Goal: Transaction & Acquisition: Purchase product/service

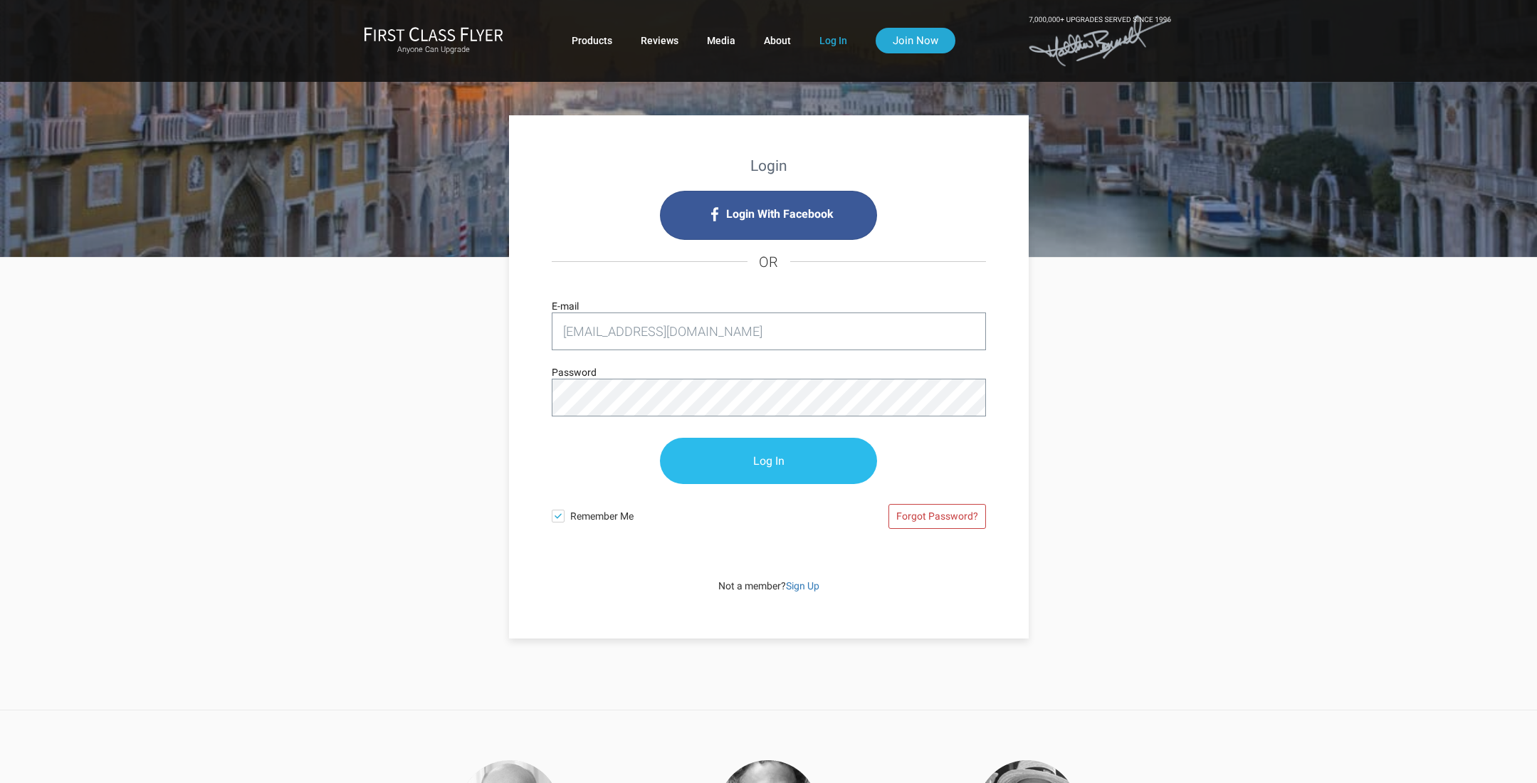
click at [786, 459] on input "Log In" at bounding box center [768, 461] width 217 height 46
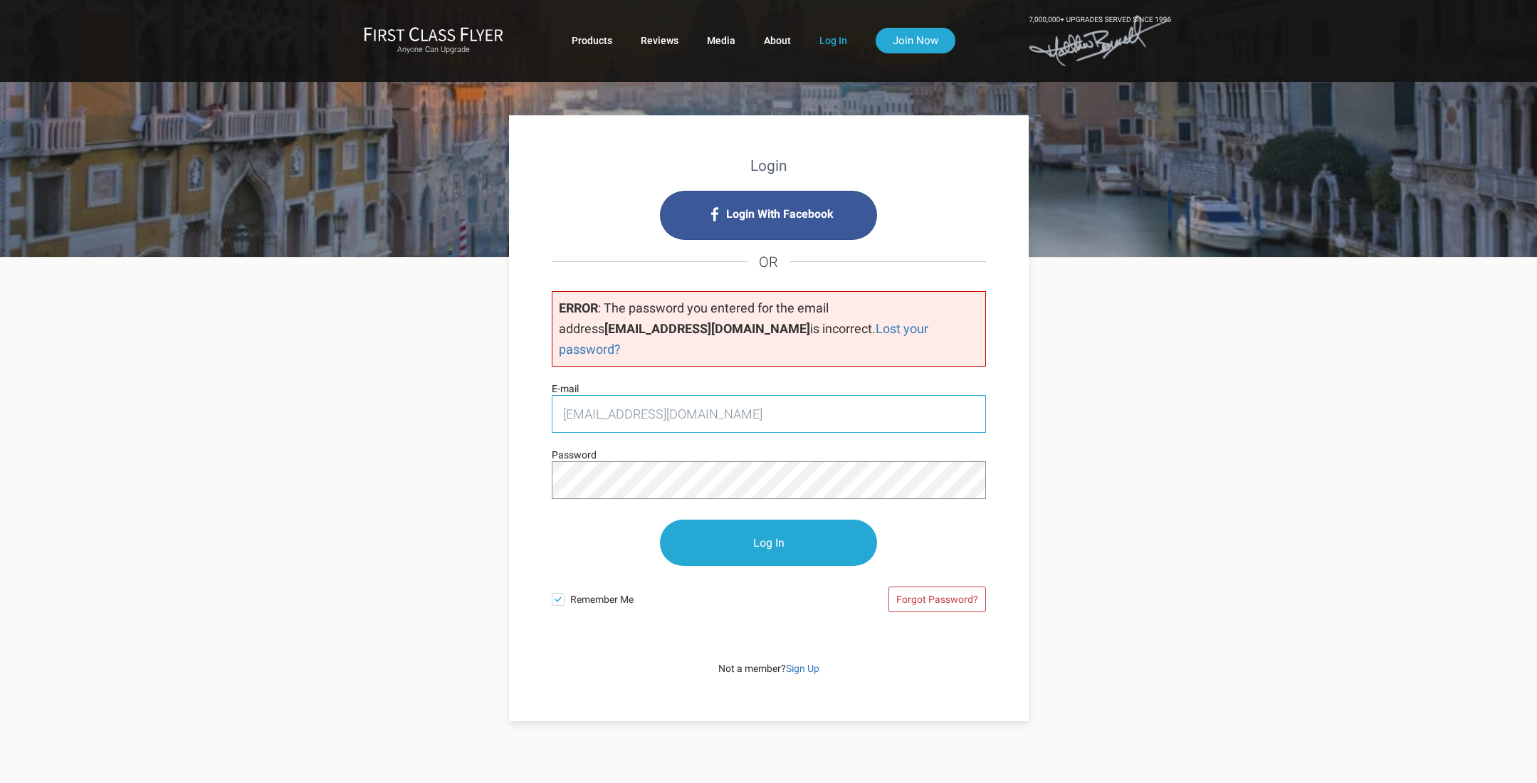
click at [721, 395] on input "gsynodi@newhaven.edu" at bounding box center [769, 414] width 434 height 38
click at [754, 521] on input "Log In" at bounding box center [768, 544] width 217 height 46
click at [773, 531] on input "Log In" at bounding box center [768, 544] width 217 height 46
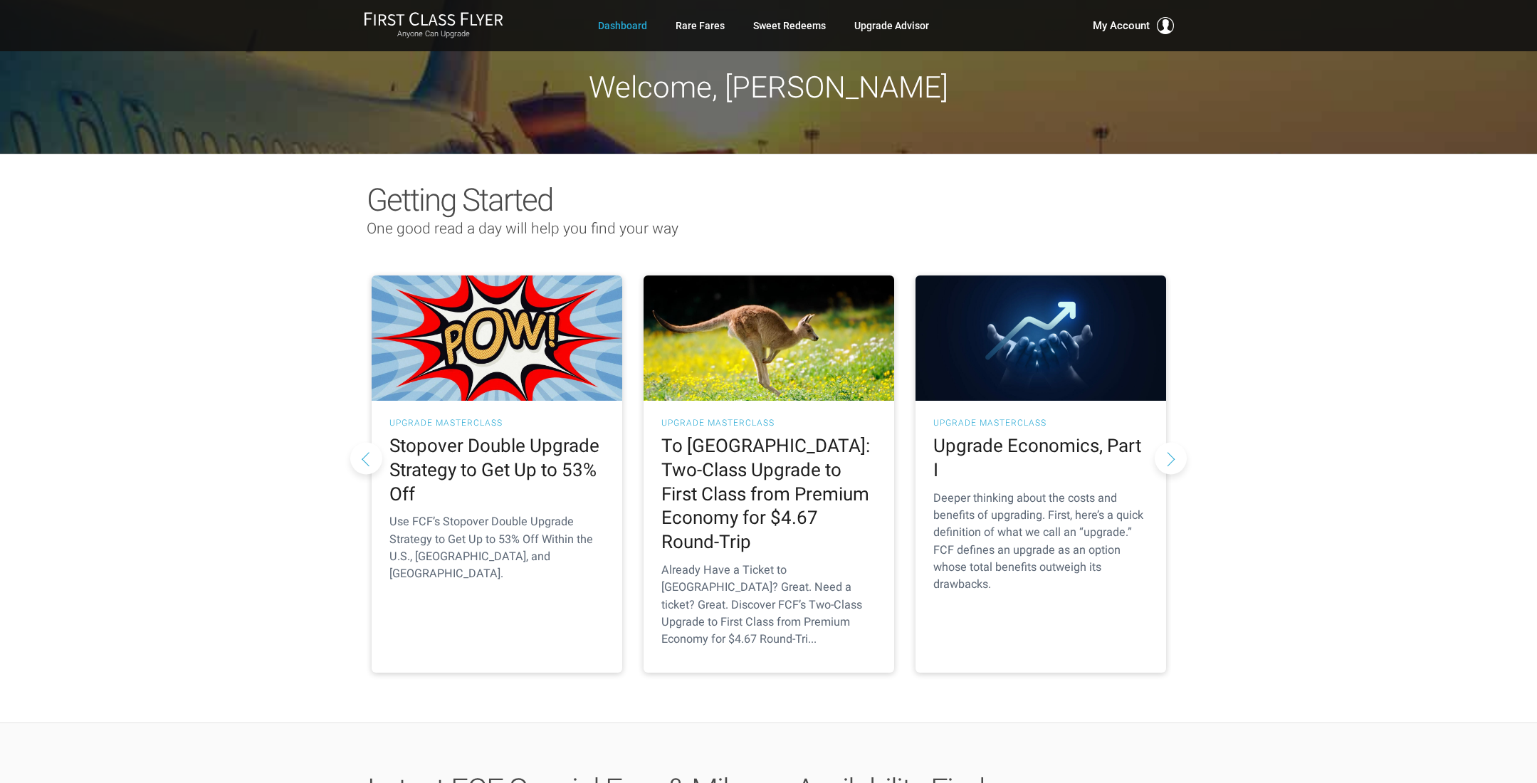
scroll to position [675, 0]
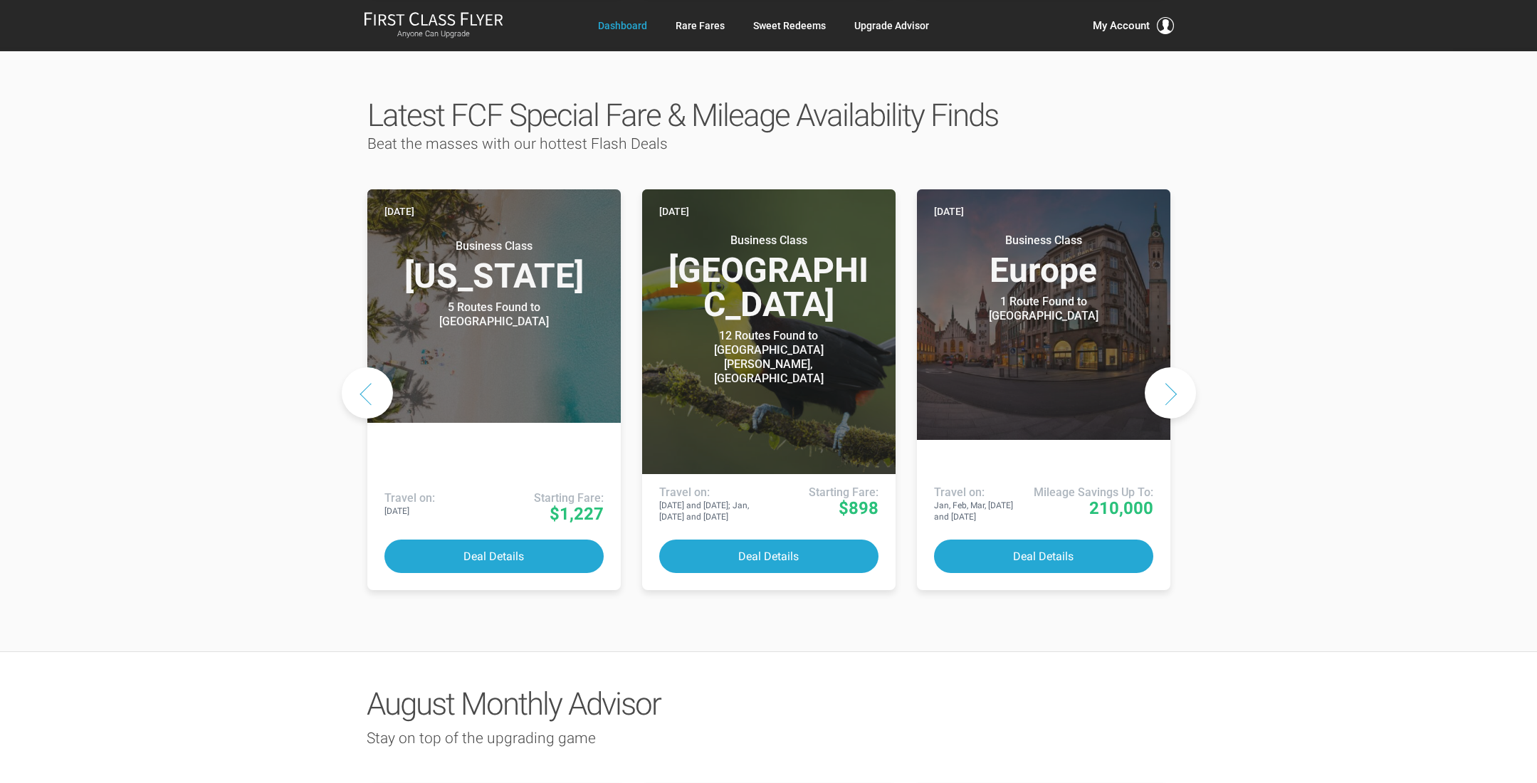
click at [1161, 367] on button "Next slide" at bounding box center [1170, 392] width 51 height 51
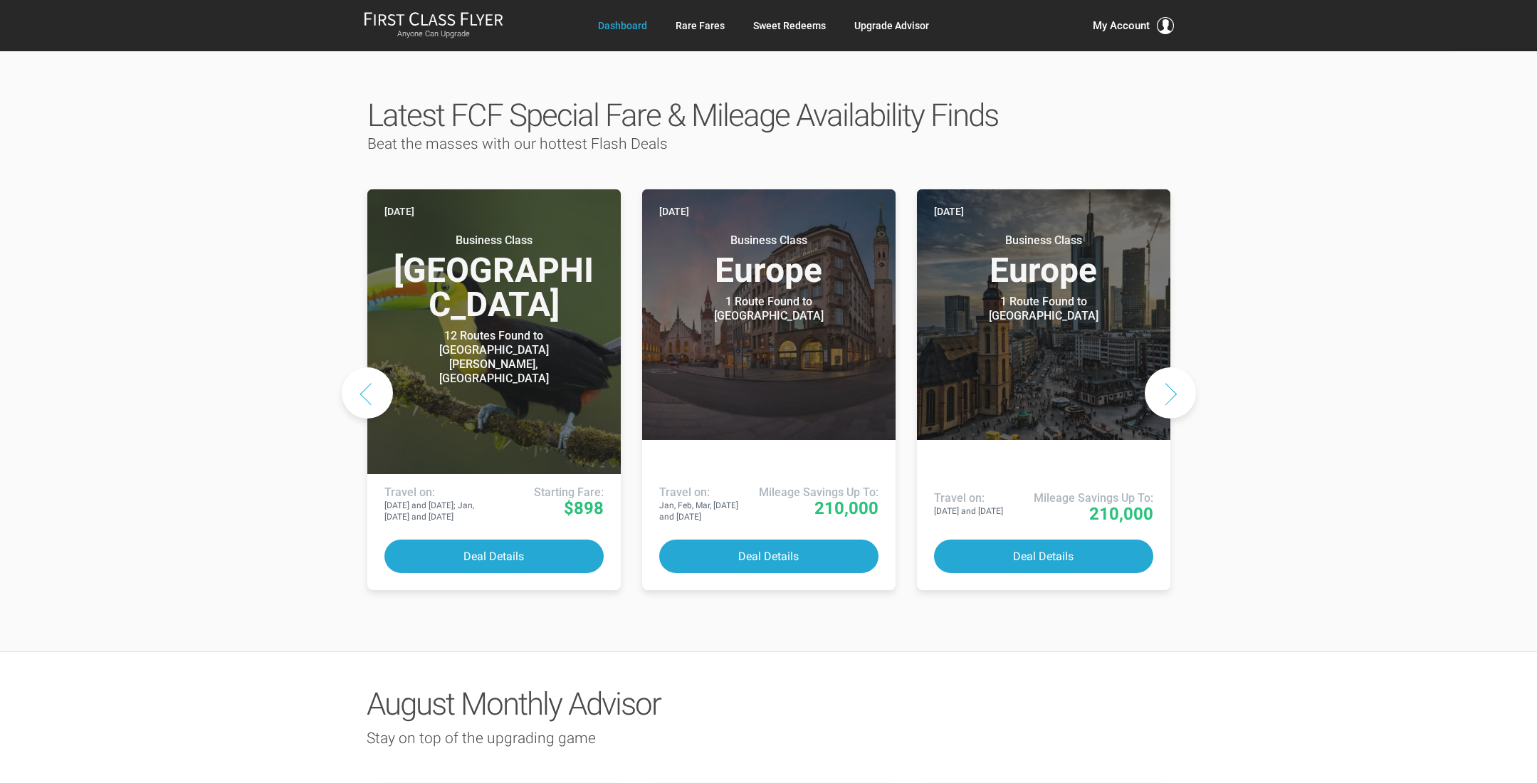
click at [1161, 367] on button "Next slide" at bounding box center [1170, 392] width 51 height 51
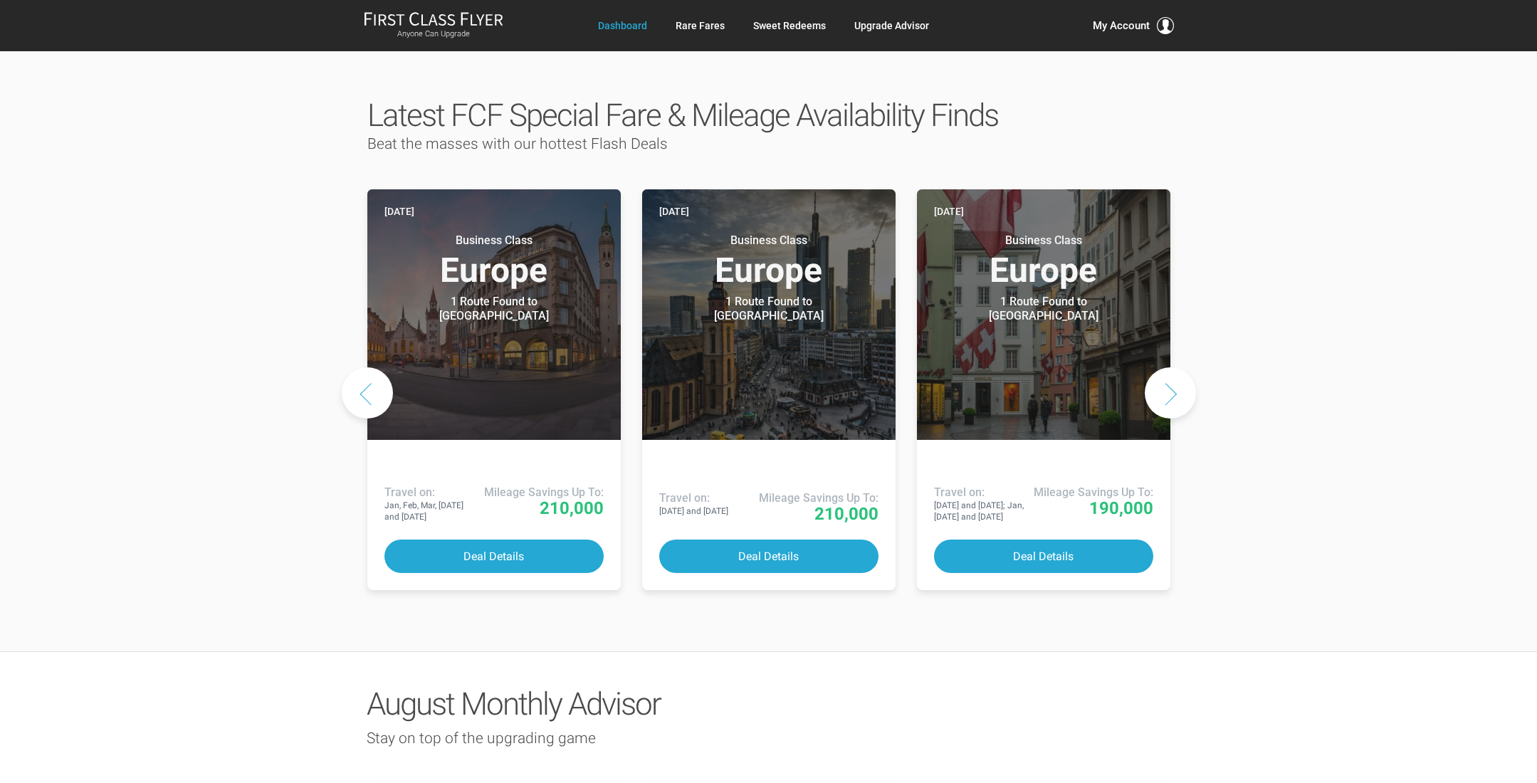
click at [1161, 367] on button "Next slide" at bounding box center [1170, 392] width 51 height 51
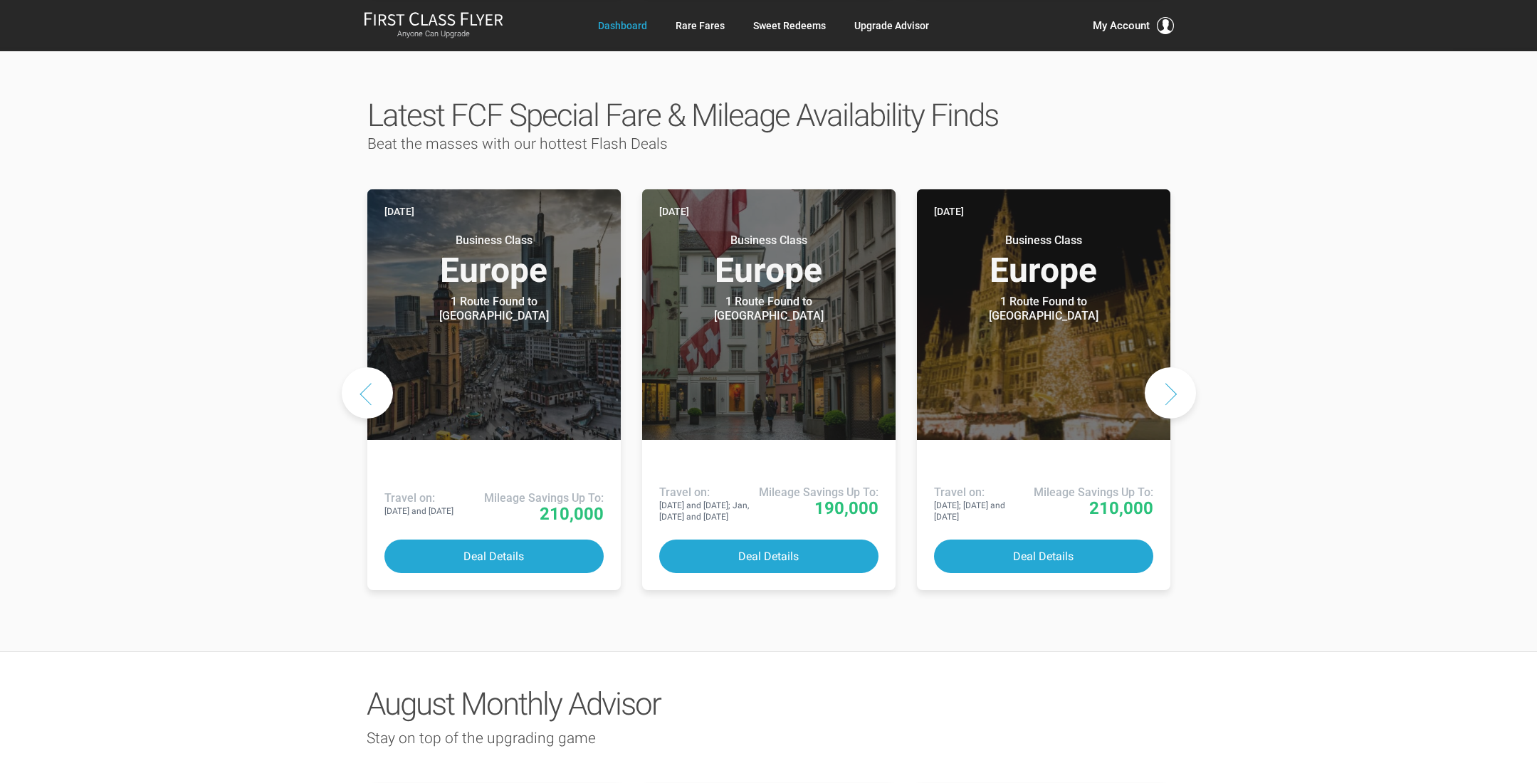
click at [1161, 367] on button "Next slide" at bounding box center [1170, 392] width 51 height 51
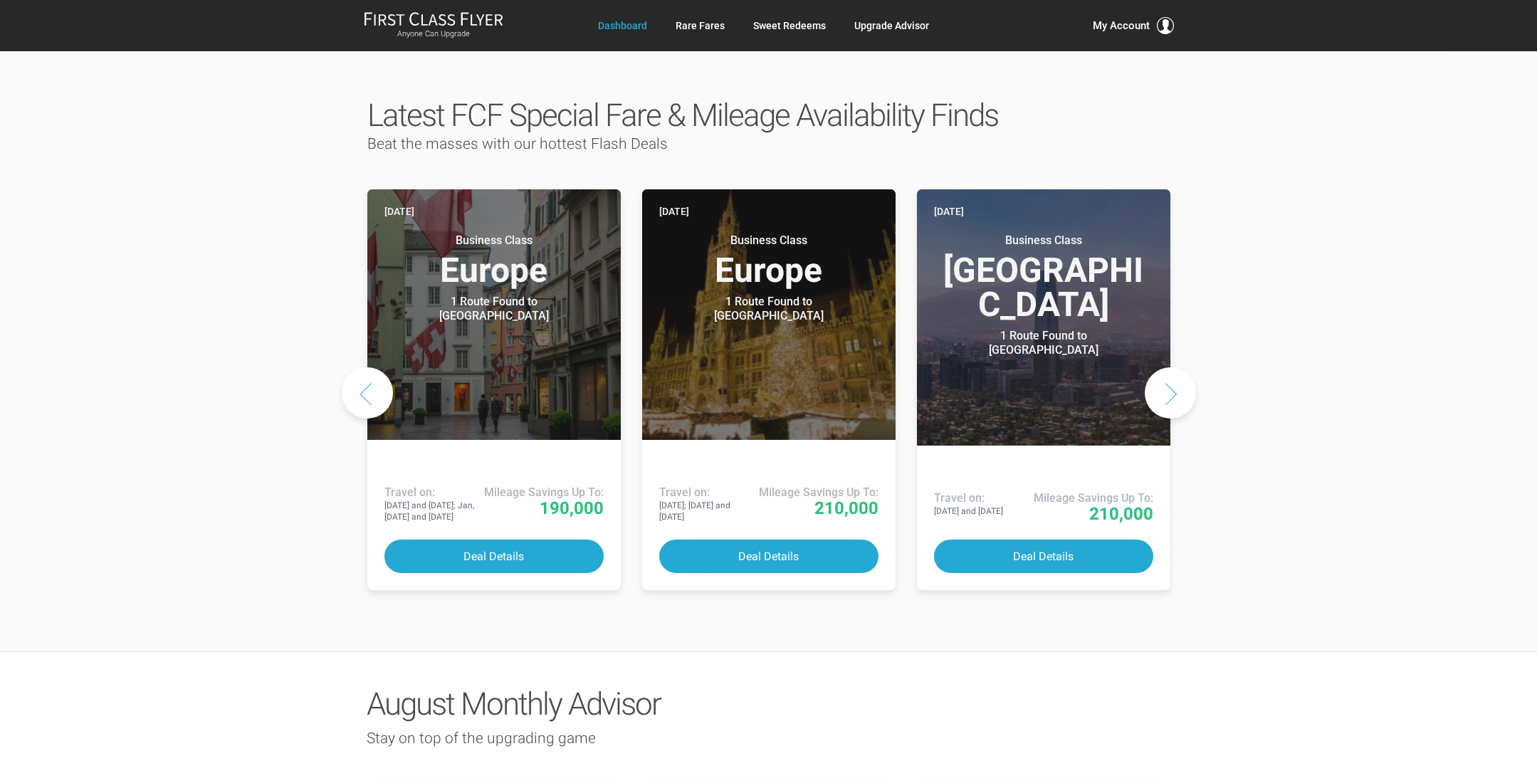
click at [1161, 367] on button "Next slide" at bounding box center [1170, 392] width 51 height 51
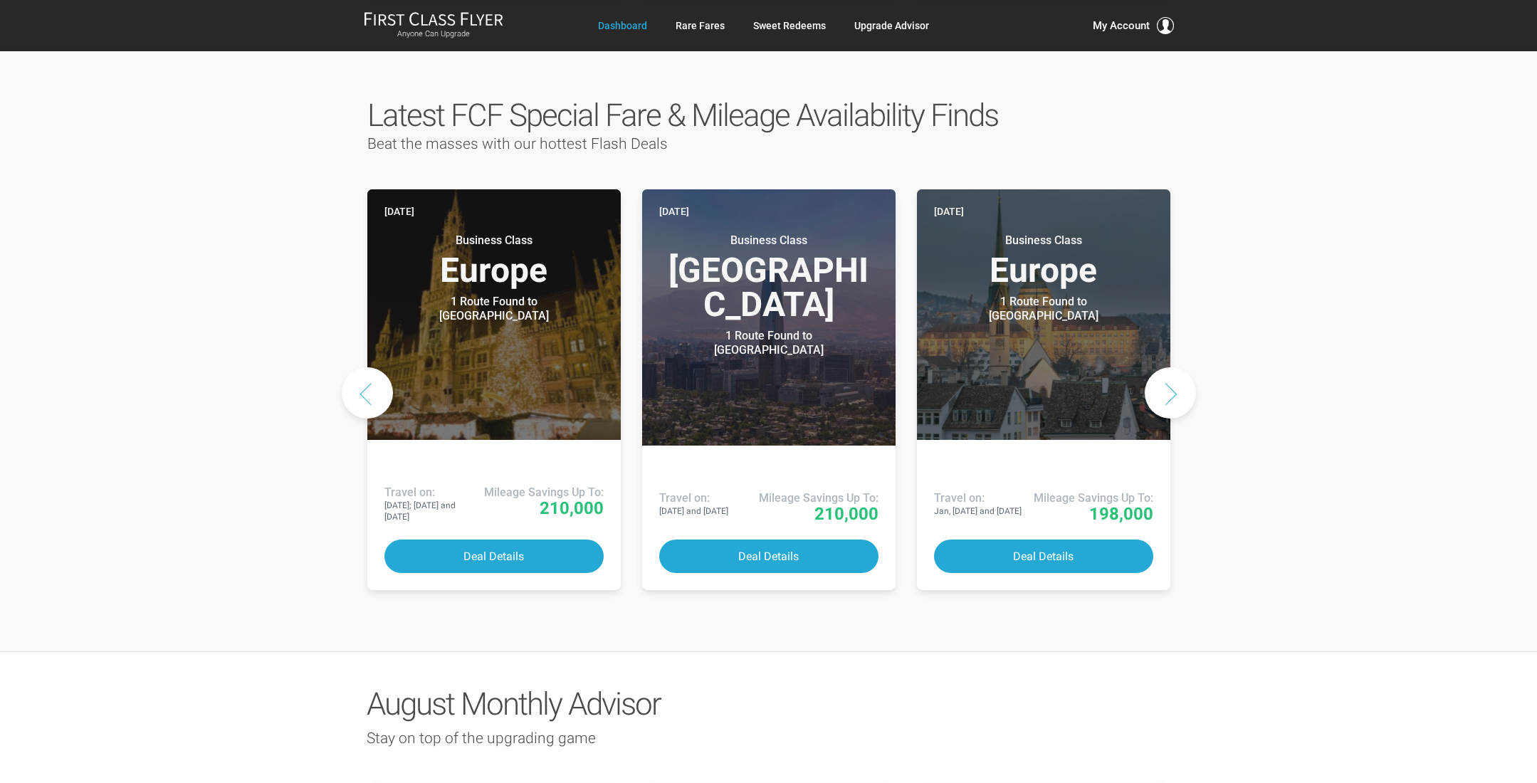
click at [1161, 367] on button "Next slide" at bounding box center [1170, 392] width 51 height 51
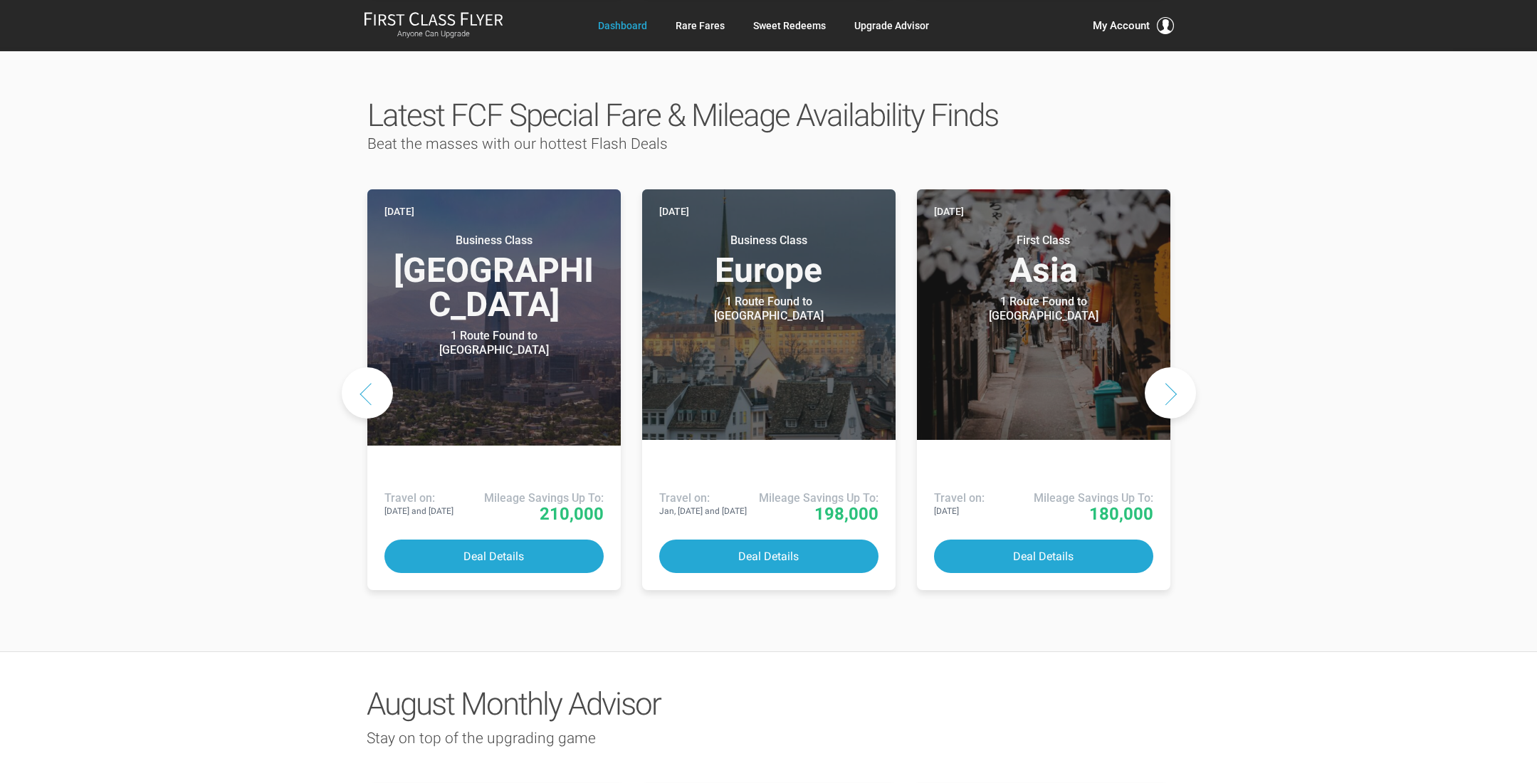
click at [1161, 367] on button "Next slide" at bounding box center [1170, 392] width 51 height 51
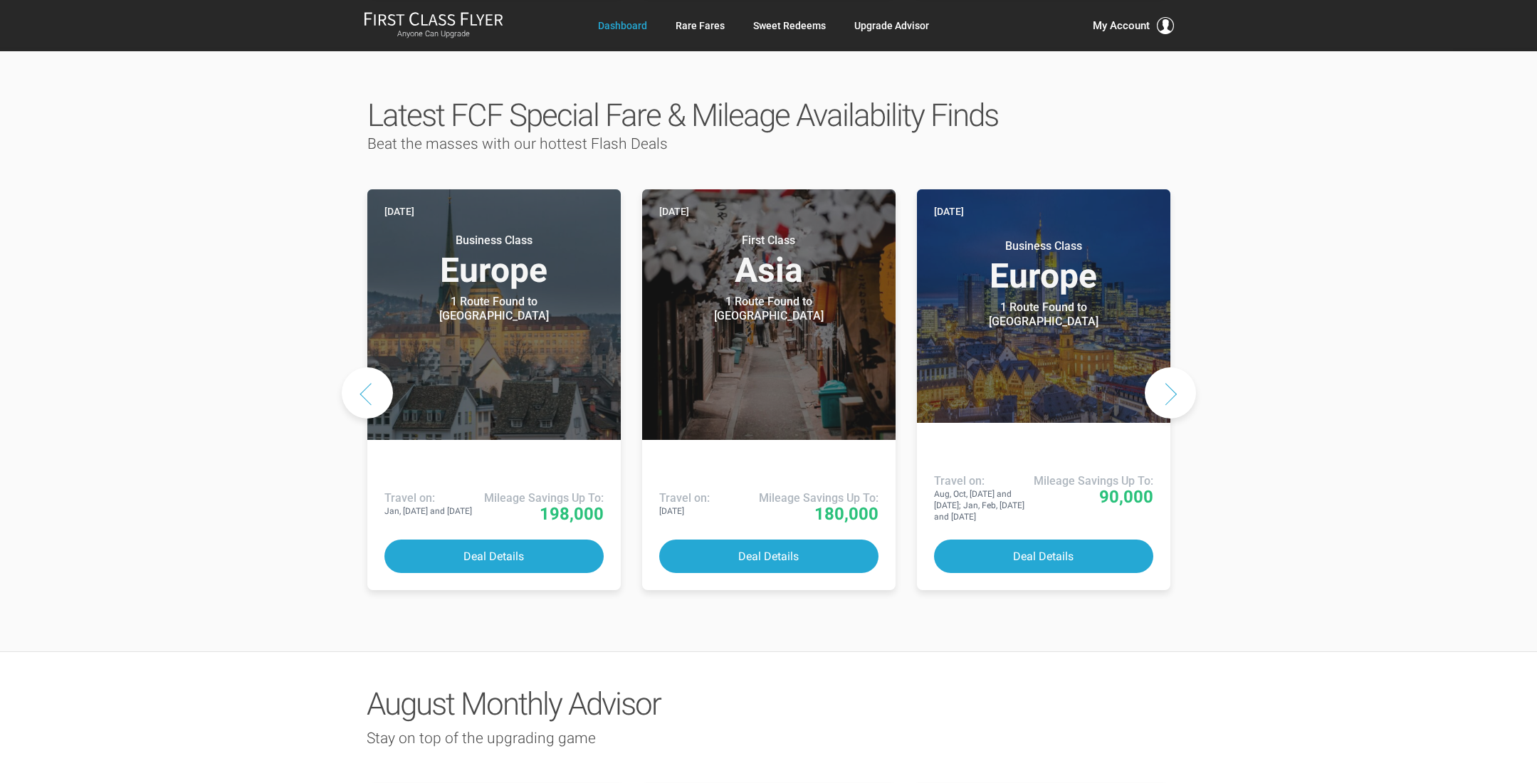
click at [1171, 367] on button "Next slide" at bounding box center [1170, 392] width 51 height 51
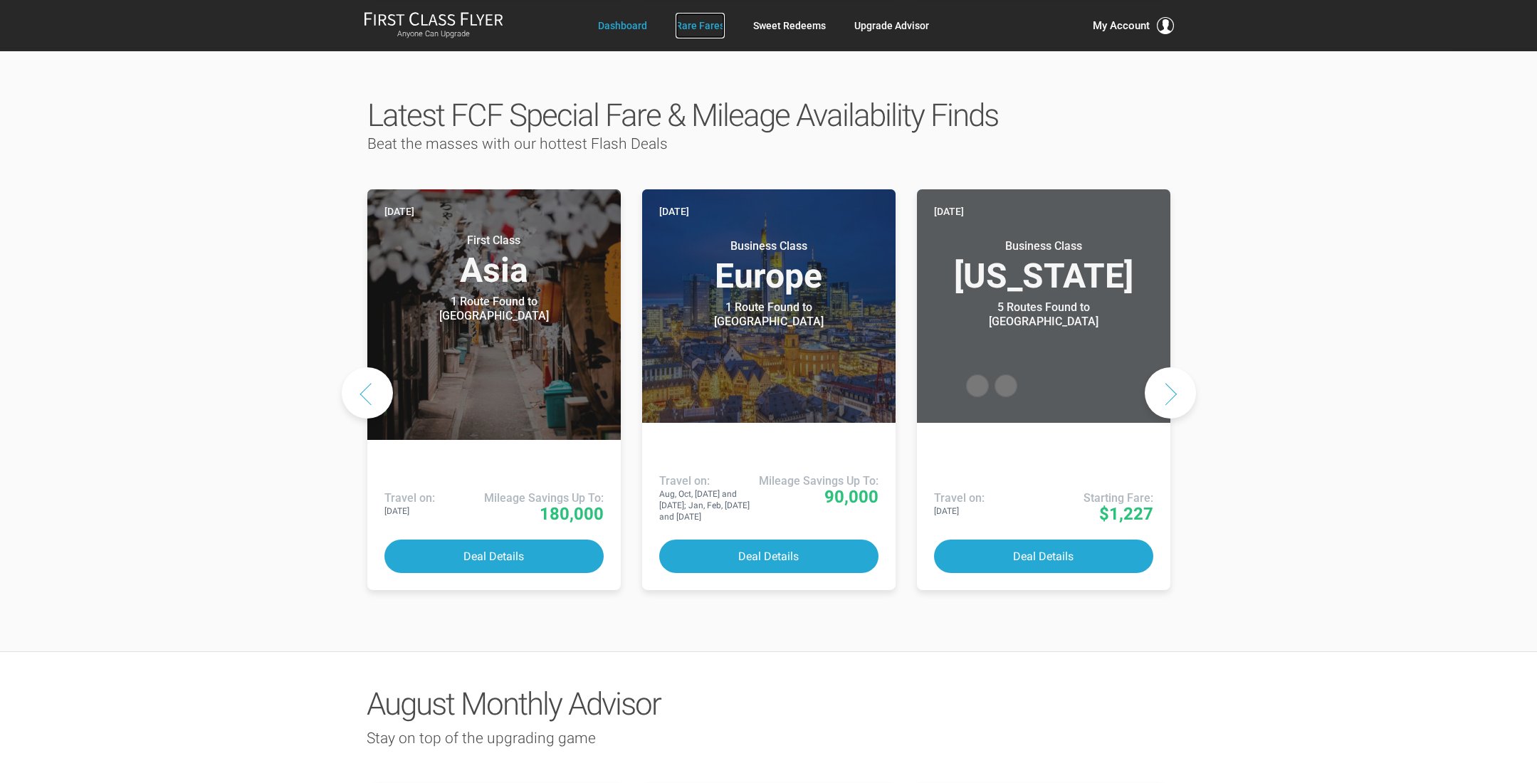
click at [712, 31] on link "Rare Fares" at bounding box center [700, 26] width 49 height 26
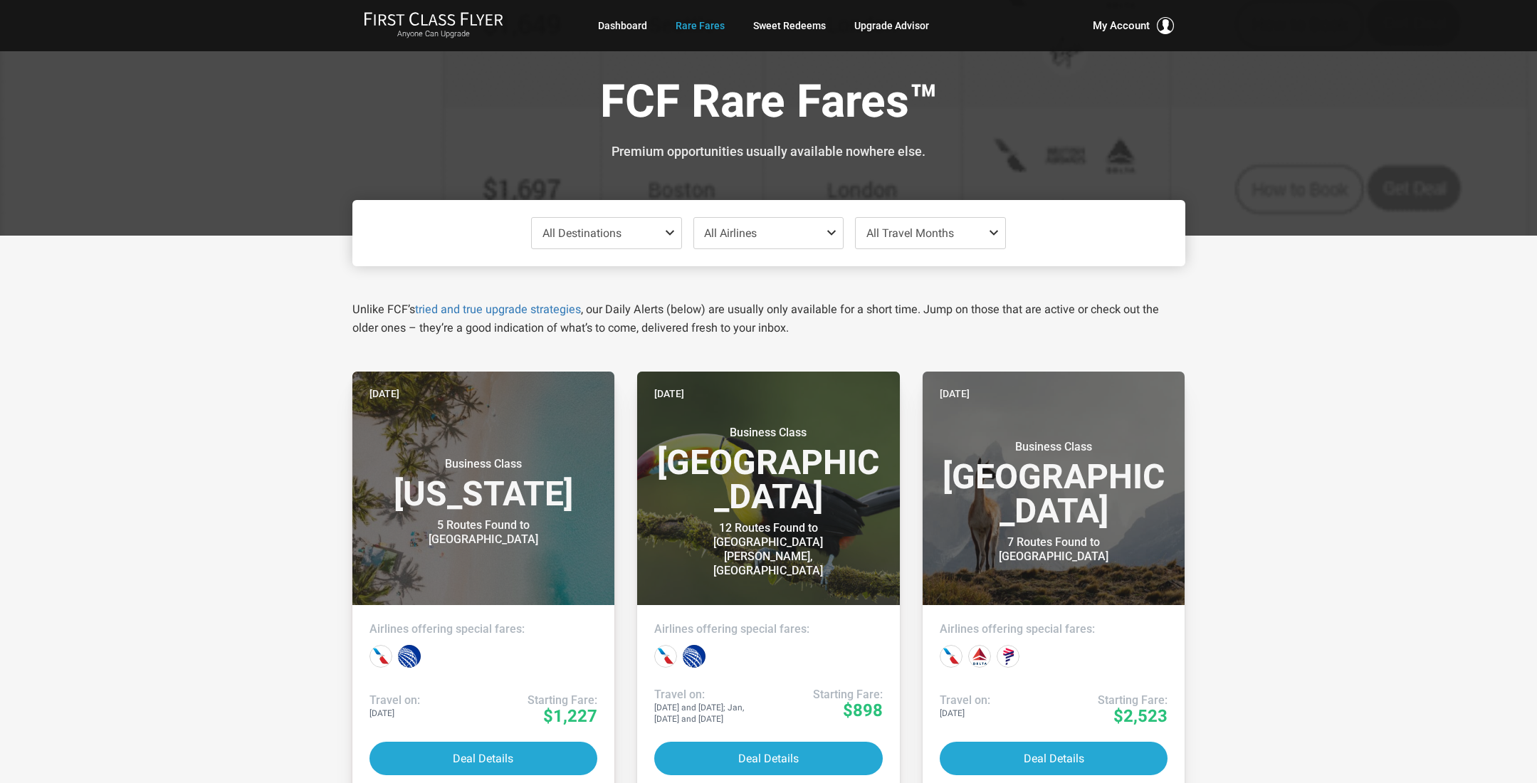
click at [672, 236] on span at bounding box center [672, 232] width 17 height 11
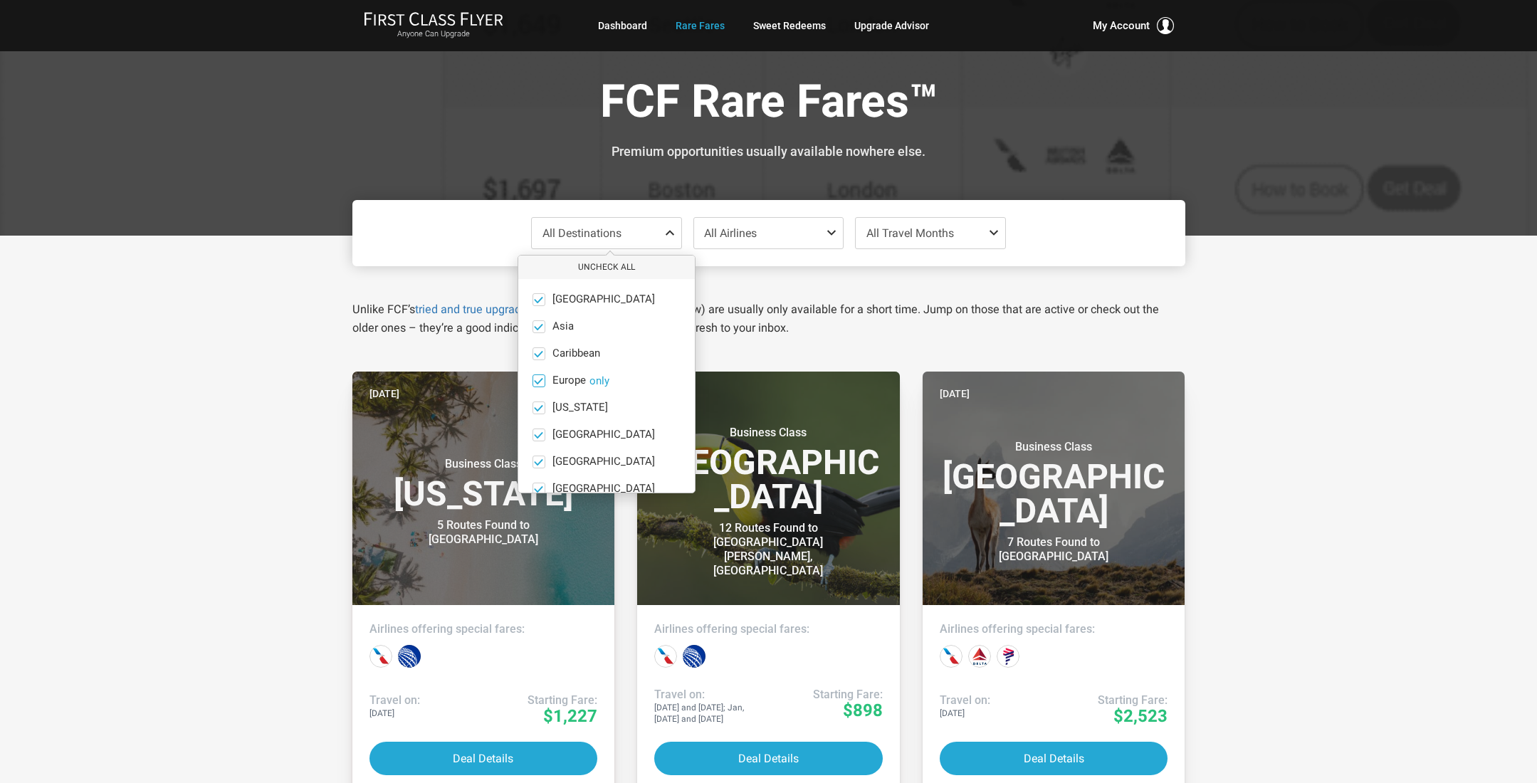
click at [609, 382] on label "Europe only" at bounding box center [606, 381] width 177 height 13
click at [0, 0] on input "Europe only" at bounding box center [0, 0] width 0 height 0
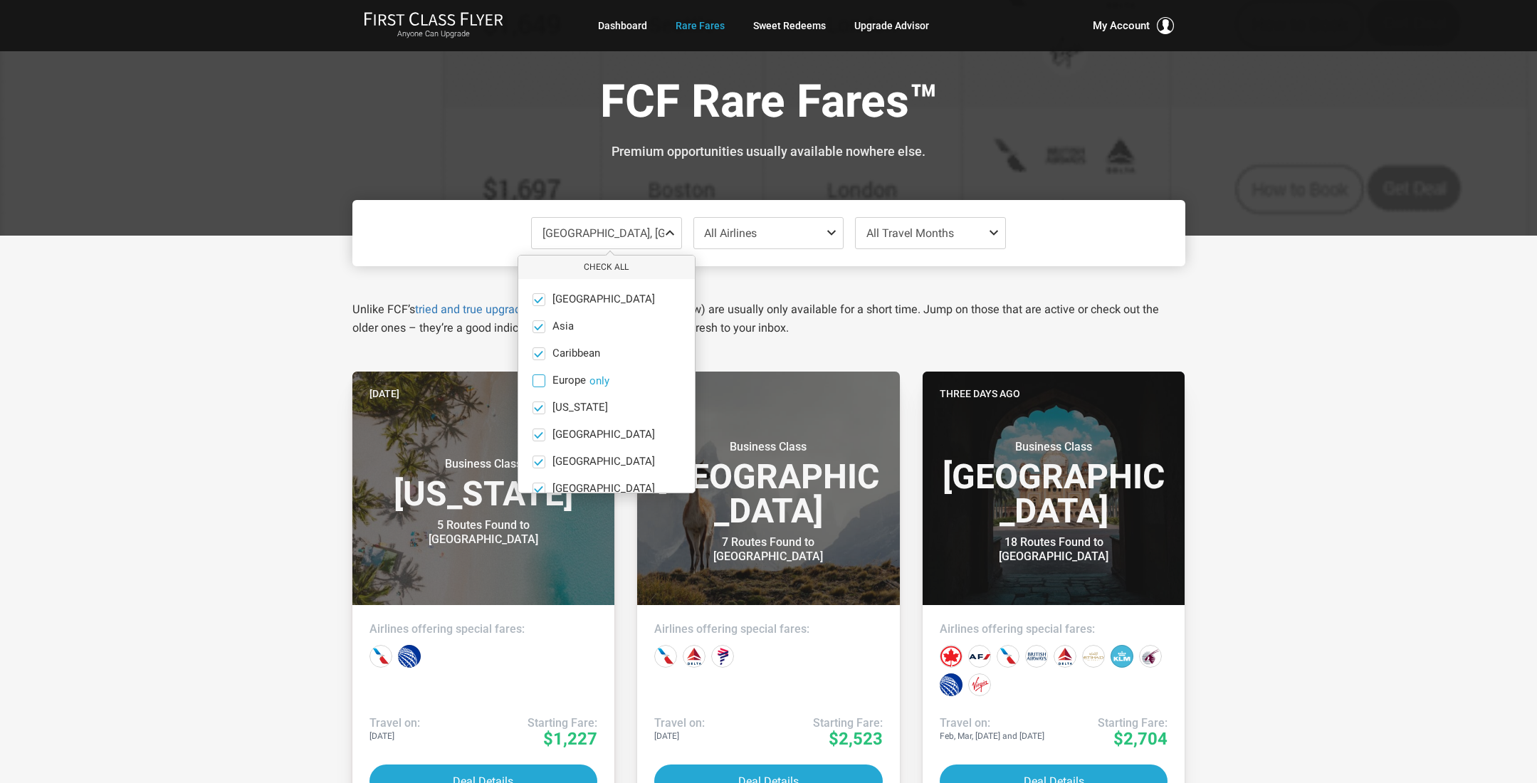
click at [600, 383] on button "only" at bounding box center [600, 381] width 20 height 13
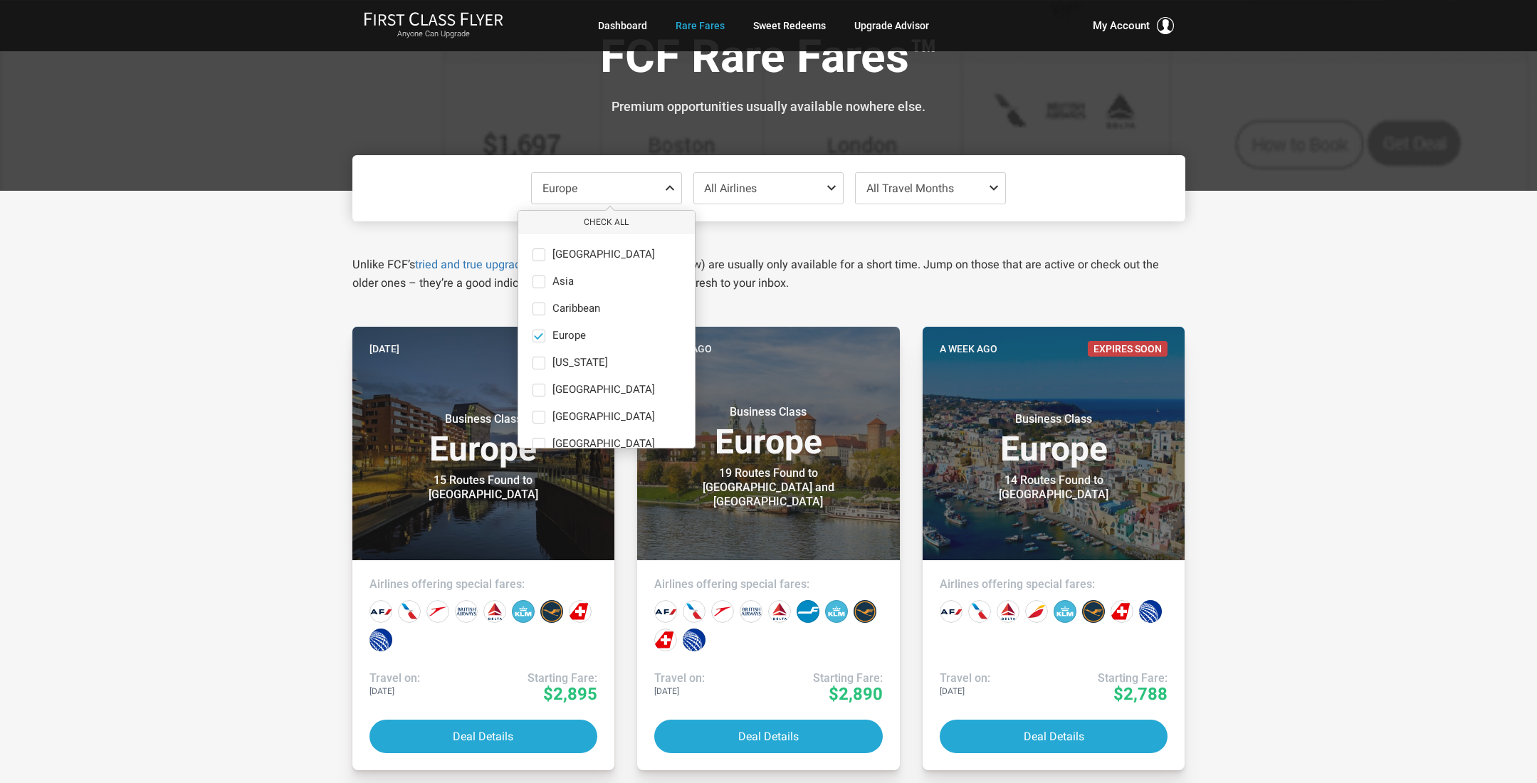
scroll to position [31, 0]
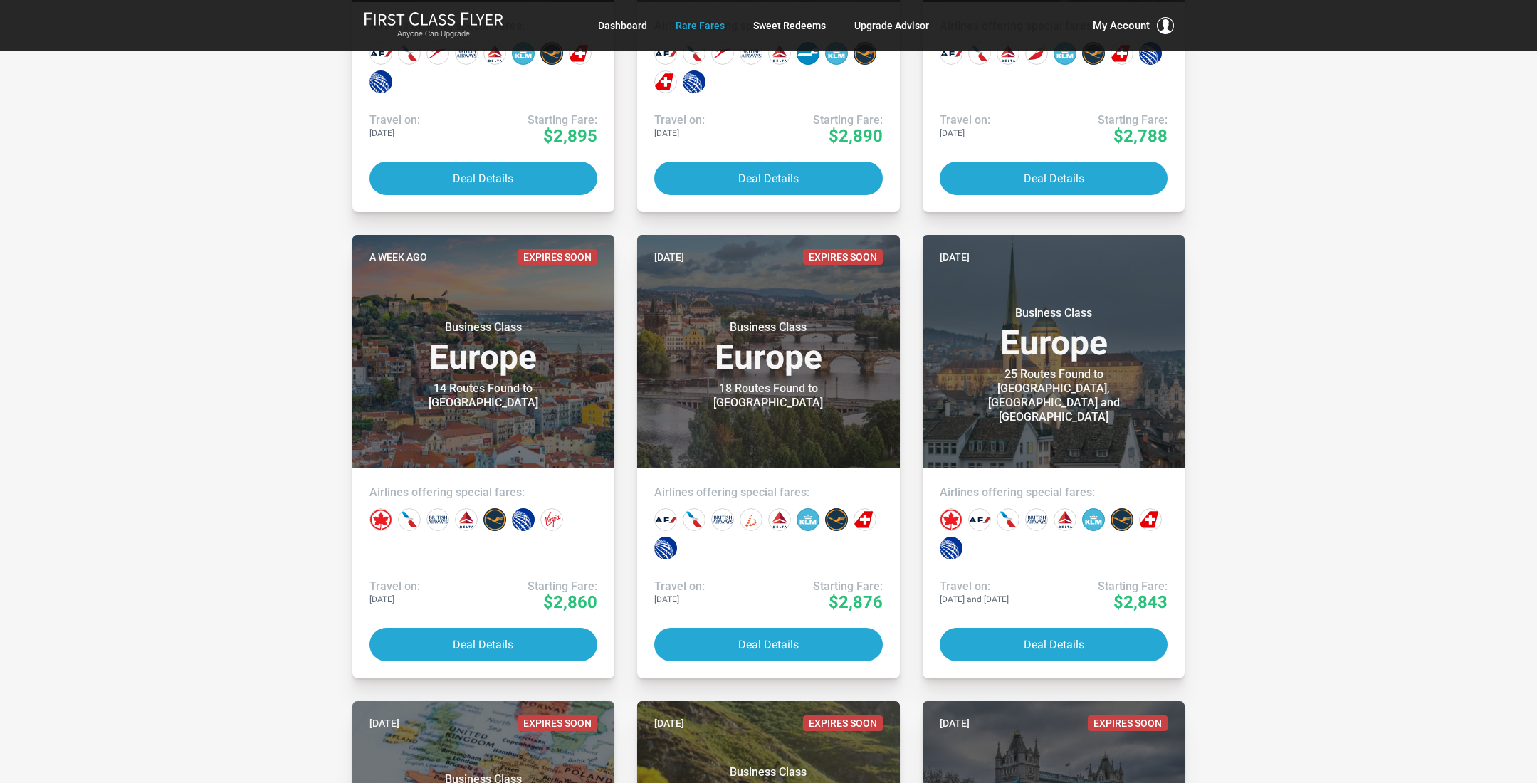
scroll to position [706, 0]
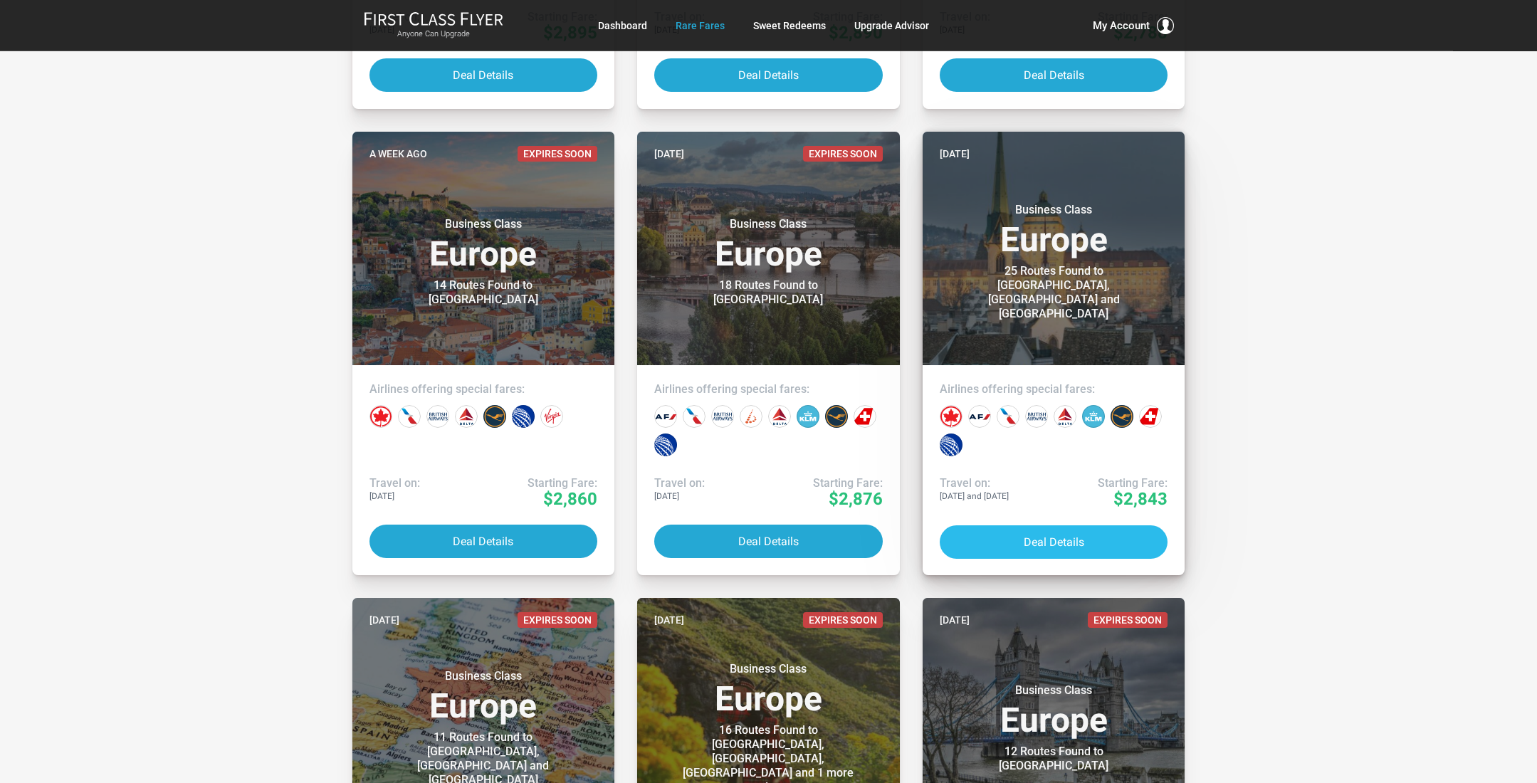
click at [1045, 536] on button "Deal Details" at bounding box center [1054, 542] width 229 height 33
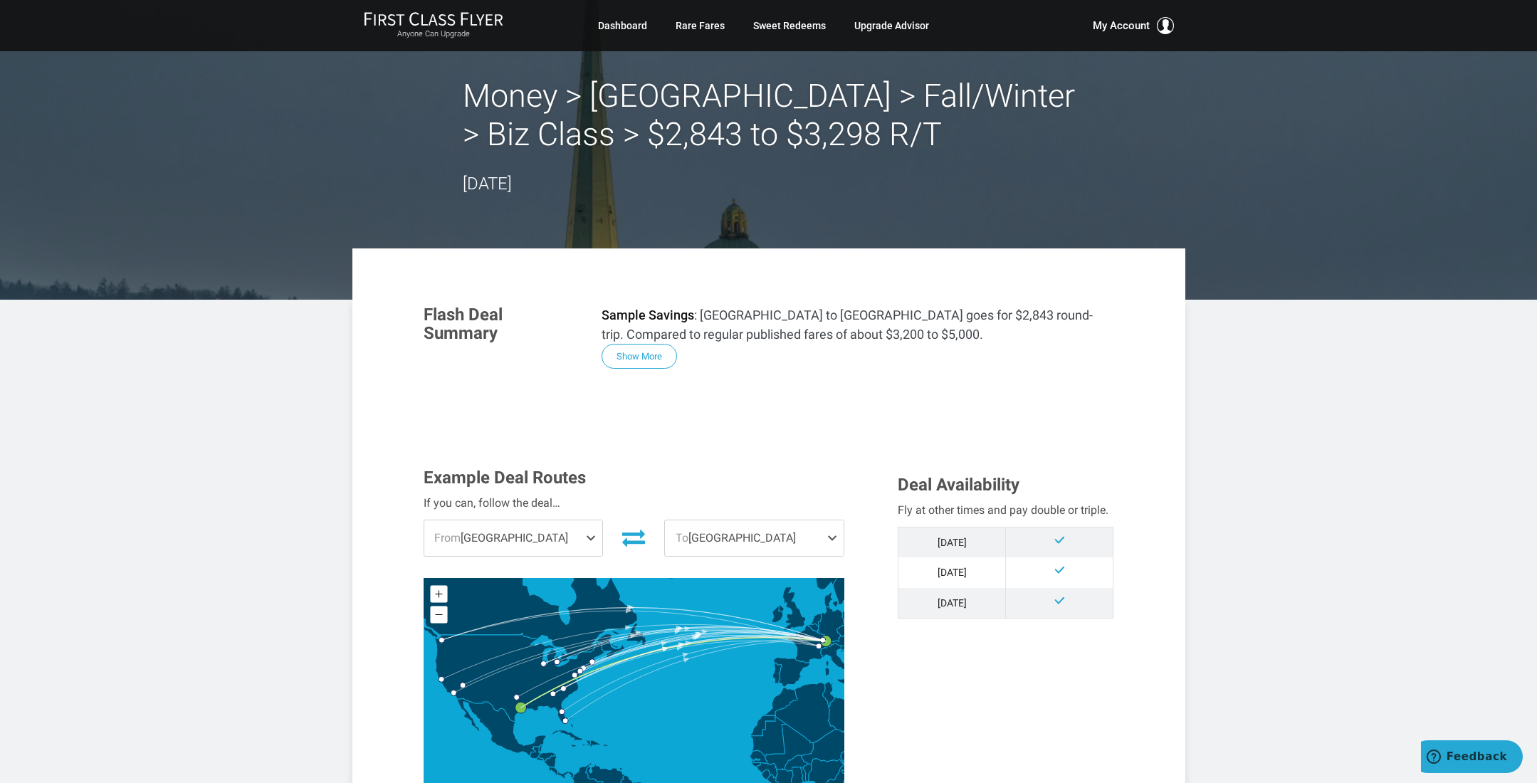
click at [594, 542] on span at bounding box center [593, 539] width 17 height 36
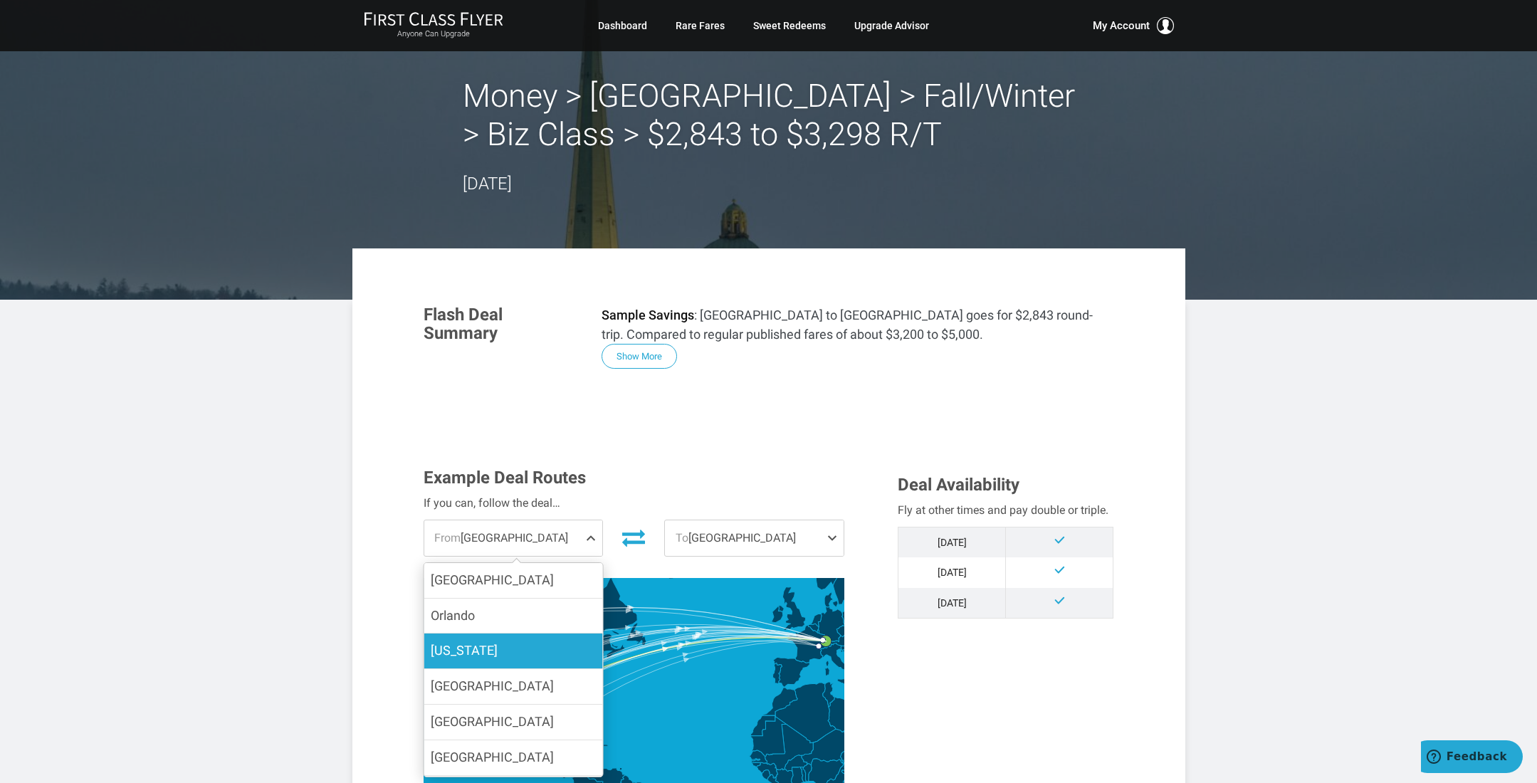
click at [496, 648] on label "[US_STATE]" at bounding box center [513, 651] width 179 height 35
click at [0, 0] on input "[US_STATE]" at bounding box center [0, 0] width 0 height 0
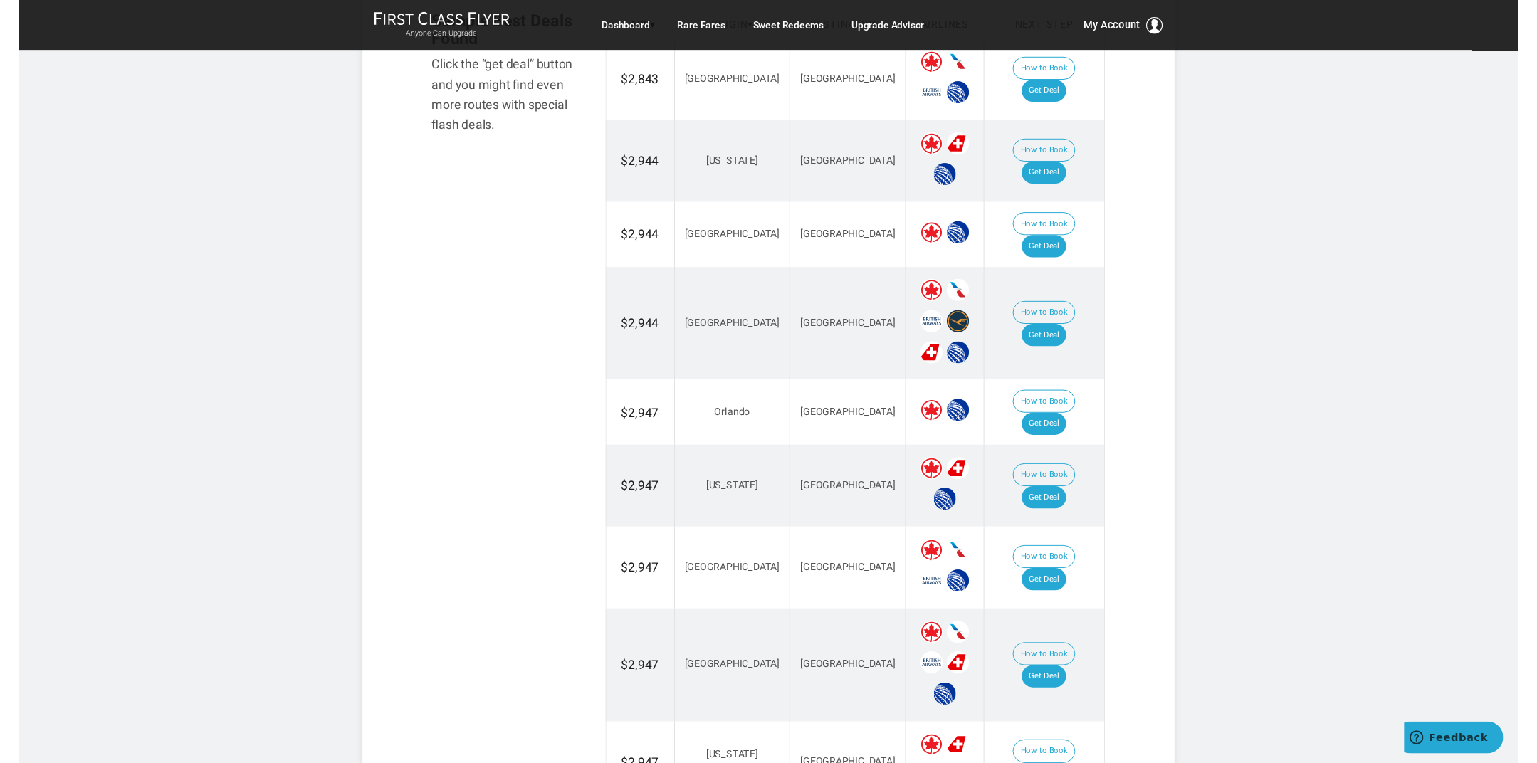
scroll to position [900, 0]
